Goal: Navigation & Orientation: Find specific page/section

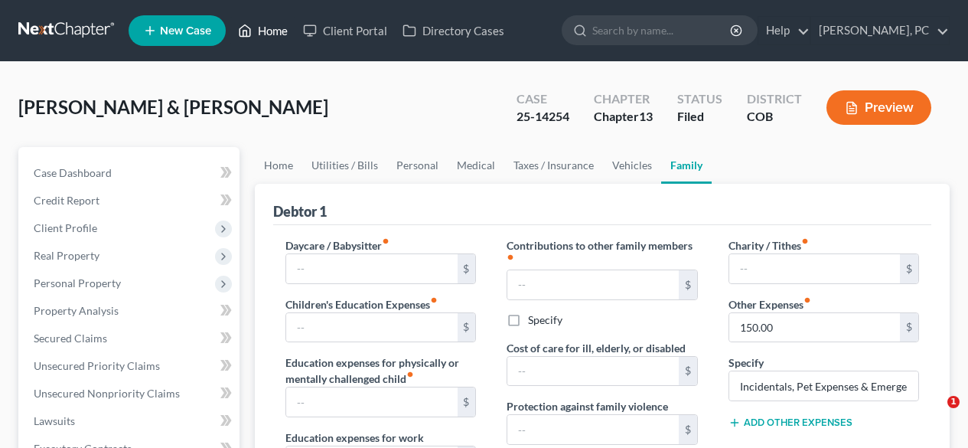
click at [273, 34] on link "Home" at bounding box center [262, 31] width 65 height 28
click at [284, 34] on link "Home" at bounding box center [262, 31] width 65 height 28
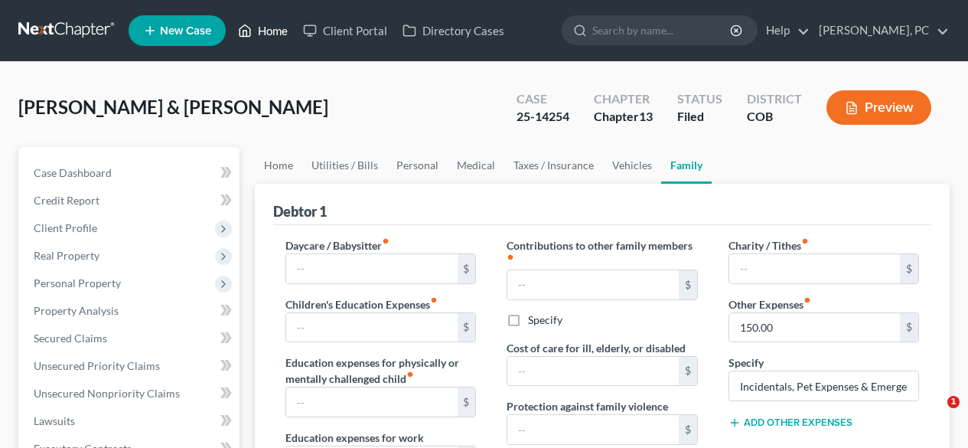
click at [284, 34] on link "Home" at bounding box center [262, 31] width 65 height 28
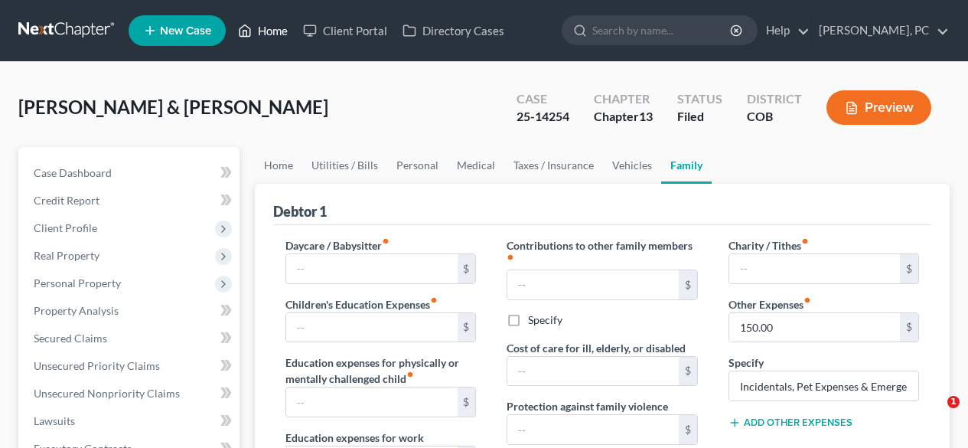
click at [284, 34] on link "Home" at bounding box center [262, 31] width 65 height 28
click at [276, 31] on link "Home" at bounding box center [262, 31] width 65 height 28
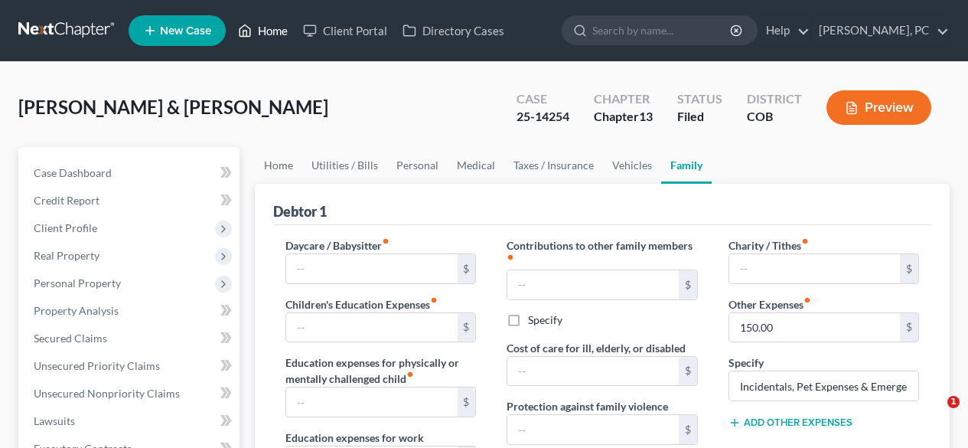
click at [276, 31] on link "Home" at bounding box center [262, 31] width 65 height 28
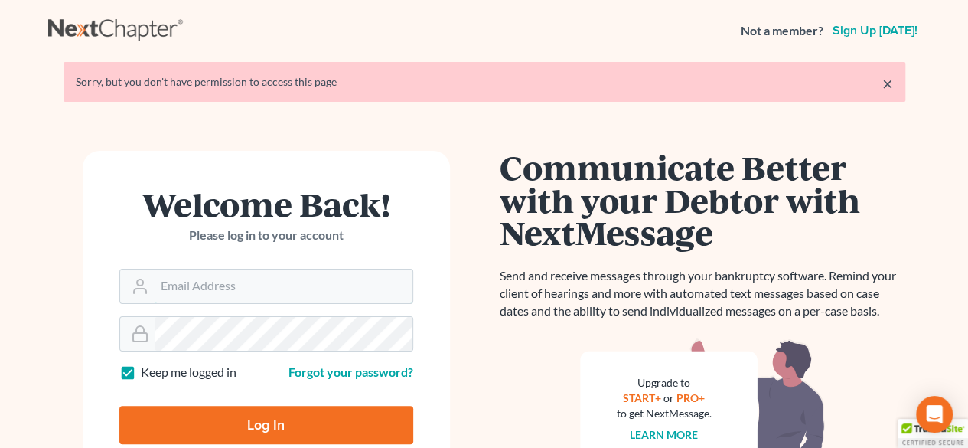
type input "[PERSON_NAME][EMAIL_ADDRESS][DOMAIN_NAME]"
click at [282, 424] on input "Log In" at bounding box center [266, 425] width 294 height 38
type input "Thinking..."
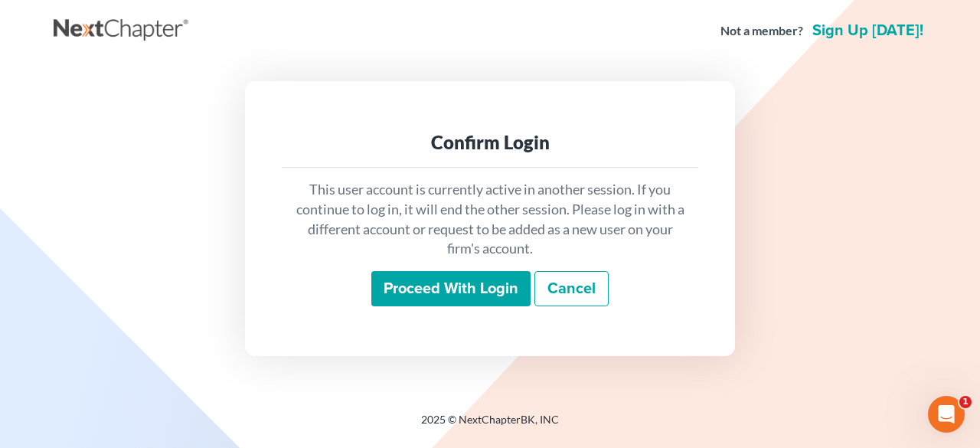
click at [470, 283] on input "Proceed with login" at bounding box center [450, 288] width 159 height 35
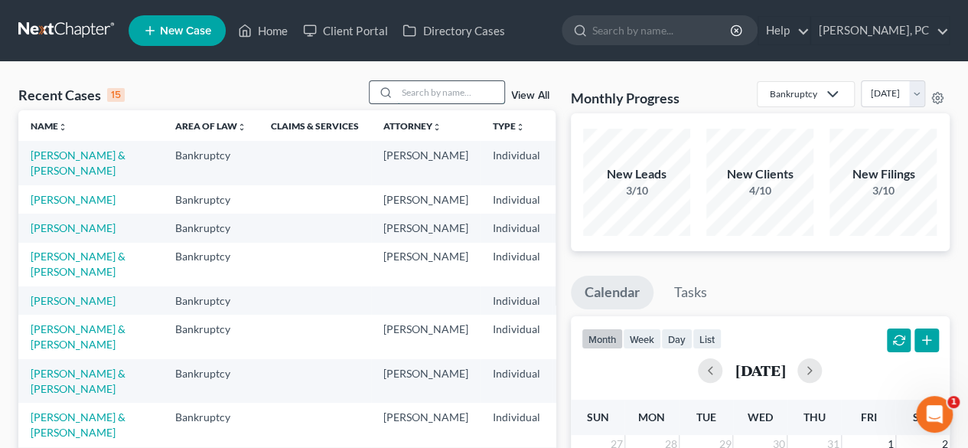
click at [440, 92] on input "search" at bounding box center [450, 92] width 107 height 22
click at [67, 158] on link "Vera, Clovis & Brittani" at bounding box center [78, 162] width 95 height 28
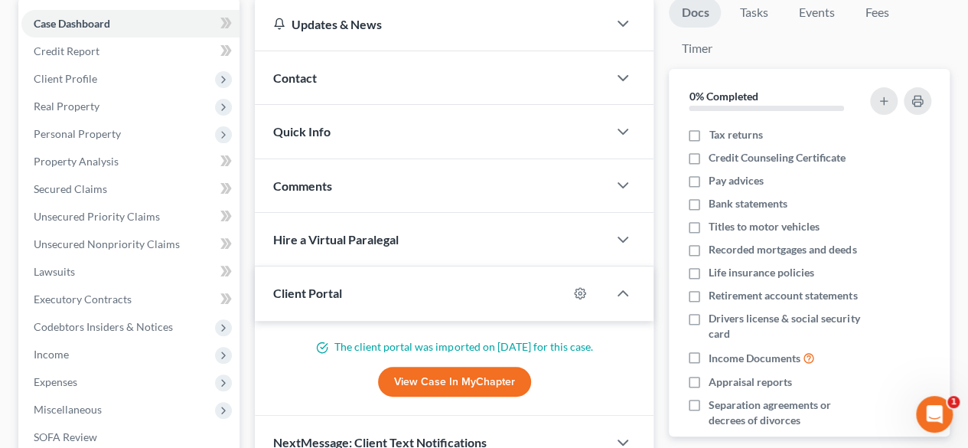
scroll to position [152, 0]
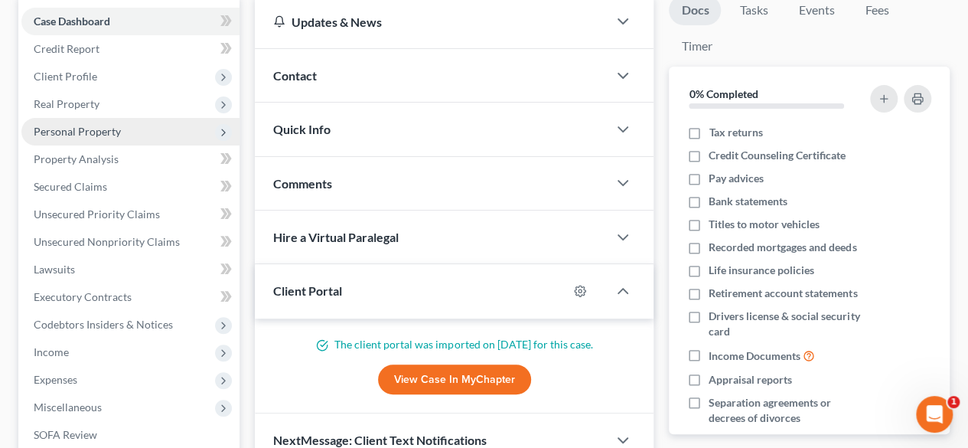
click at [115, 134] on span "Personal Property" at bounding box center [77, 131] width 87 height 13
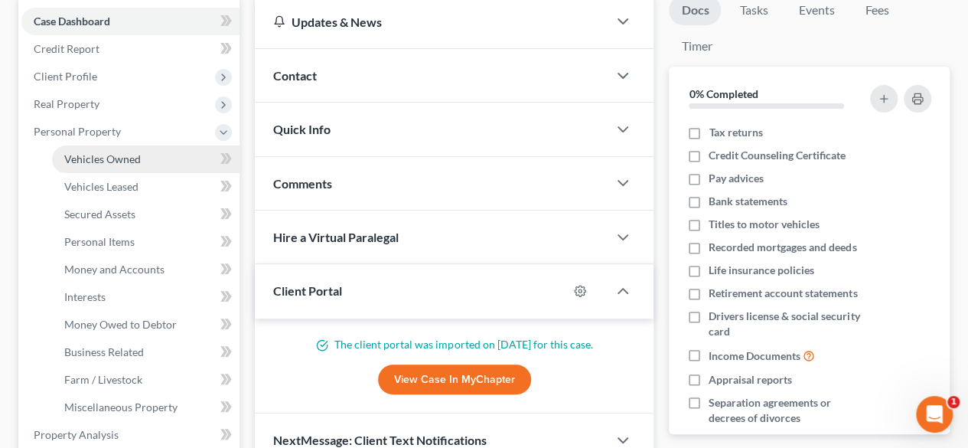
click at [130, 152] on span "Vehicles Owned" at bounding box center [102, 158] width 77 height 13
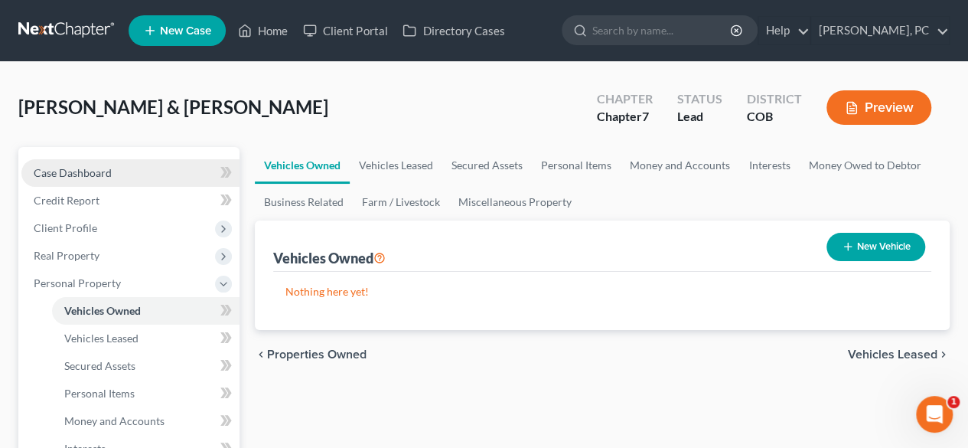
click at [97, 171] on span "Case Dashboard" at bounding box center [73, 172] width 78 height 13
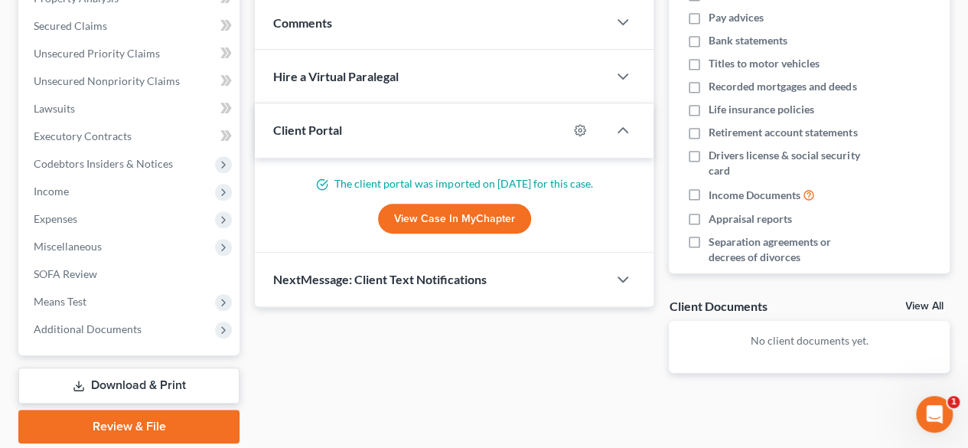
scroll to position [312, 0]
click at [458, 220] on link "View Case in MyChapter" at bounding box center [454, 219] width 153 height 31
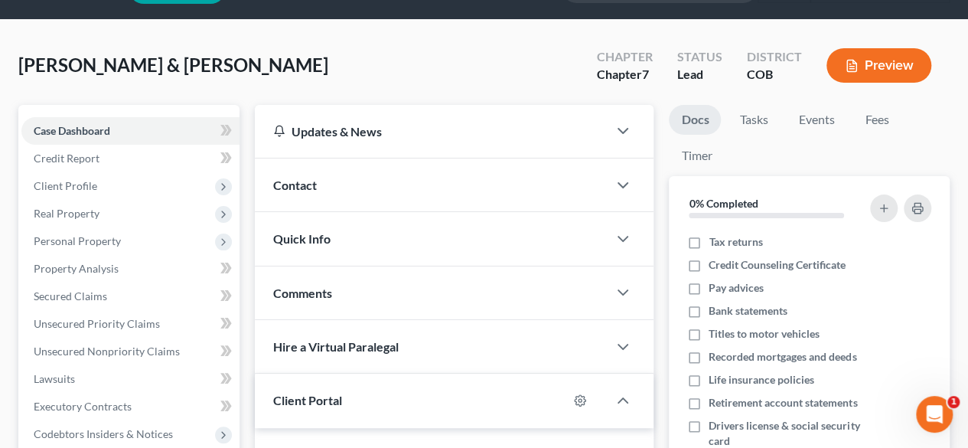
scroll to position [0, 0]
